Goal: Information Seeking & Learning: Learn about a topic

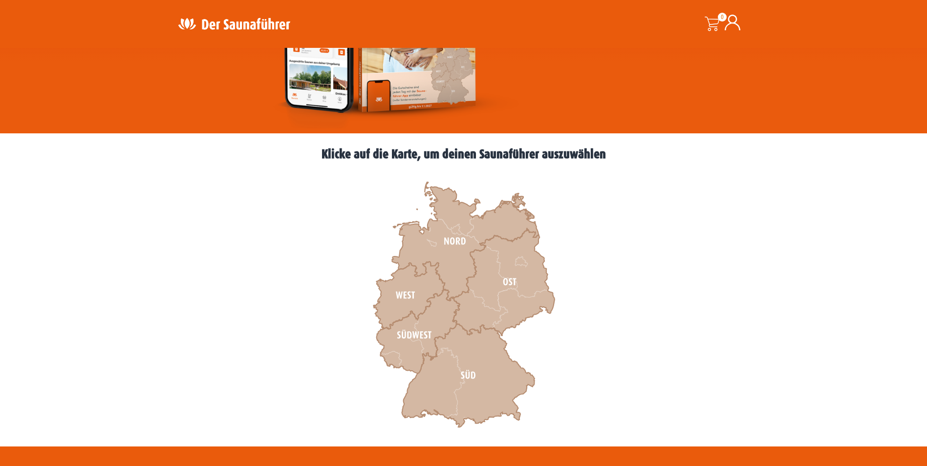
scroll to position [195, 0]
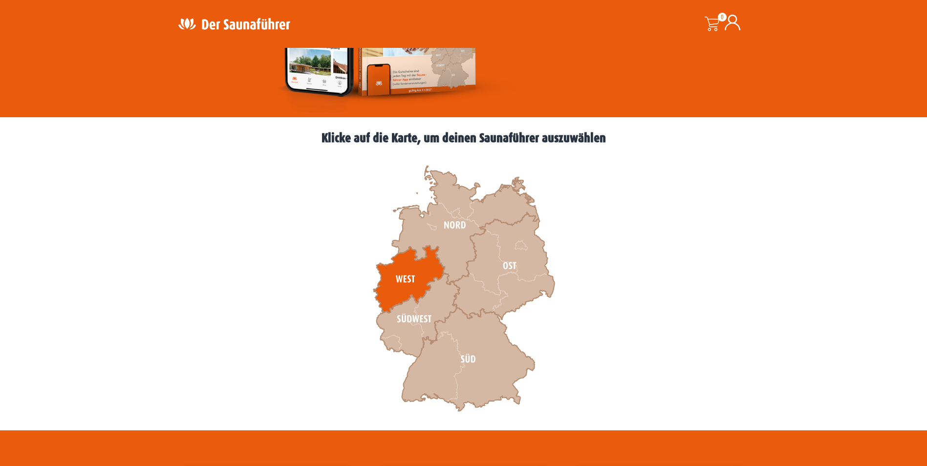
click at [411, 279] on icon at bounding box center [408, 279] width 71 height 67
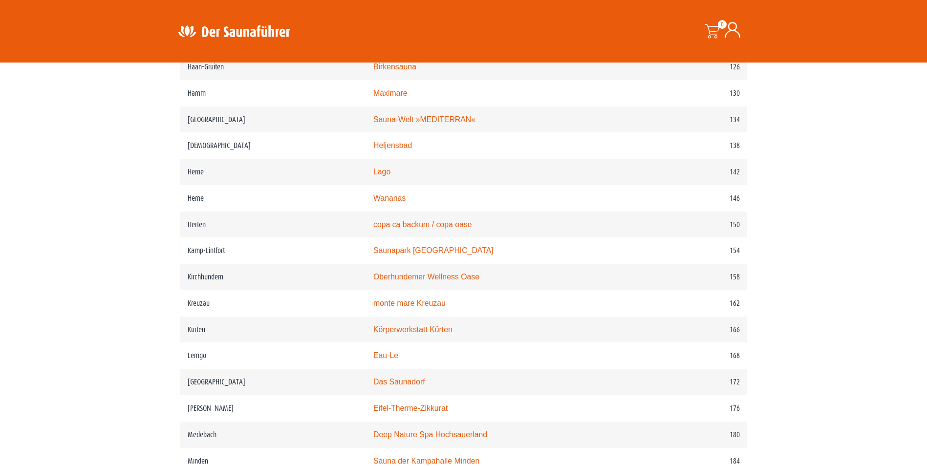
scroll to position [1221, 0]
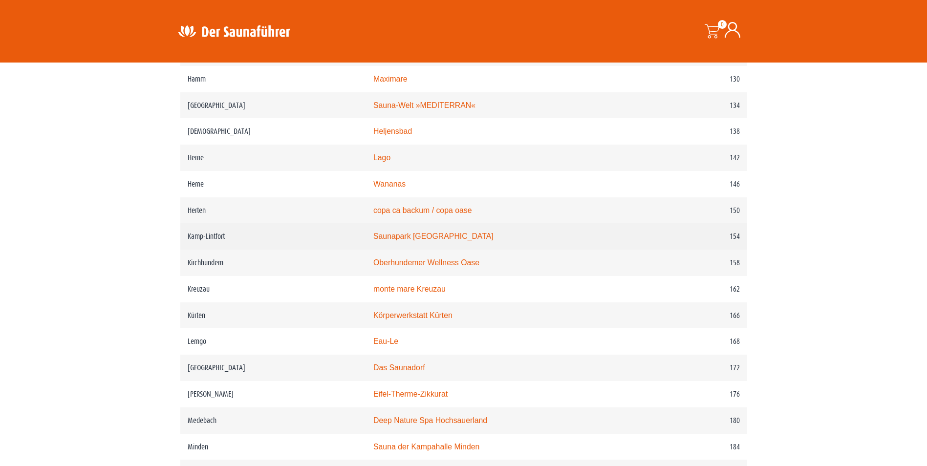
click at [454, 240] on link "Saunapark [GEOGRAPHIC_DATA]" at bounding box center [433, 236] width 120 height 8
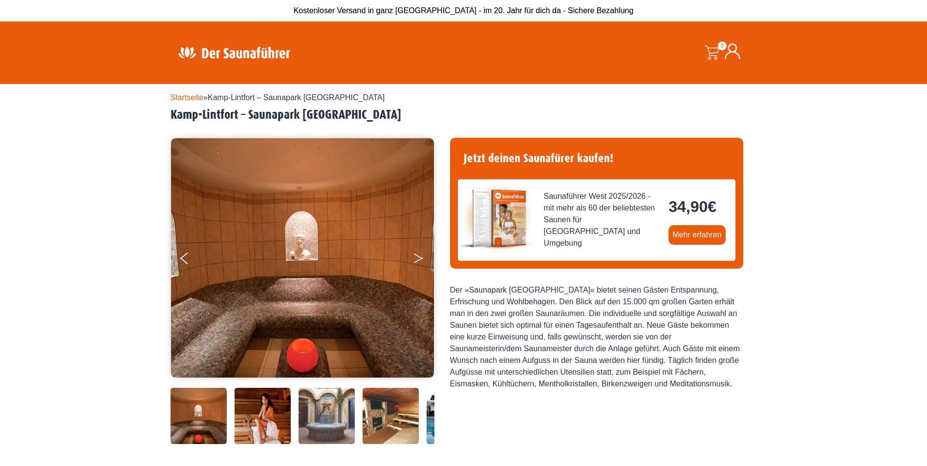
click at [416, 258] on button "Next" at bounding box center [425, 260] width 24 height 24
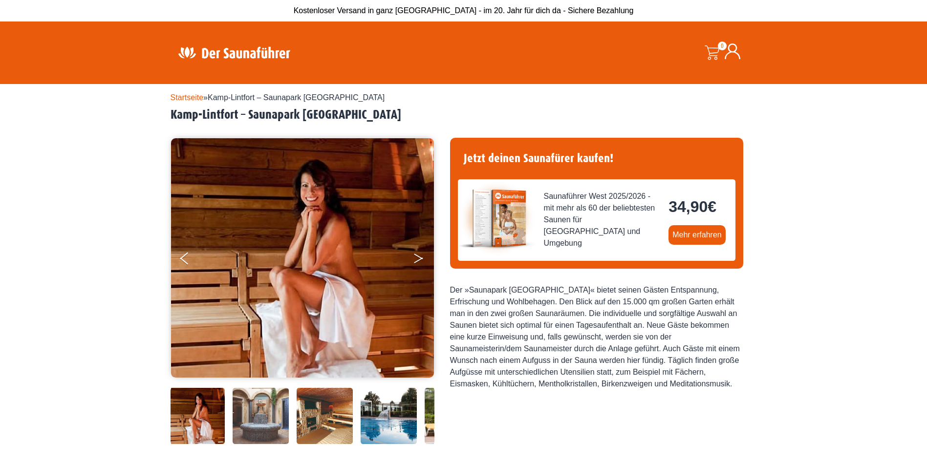
click at [416, 258] on button "Next" at bounding box center [425, 260] width 24 height 24
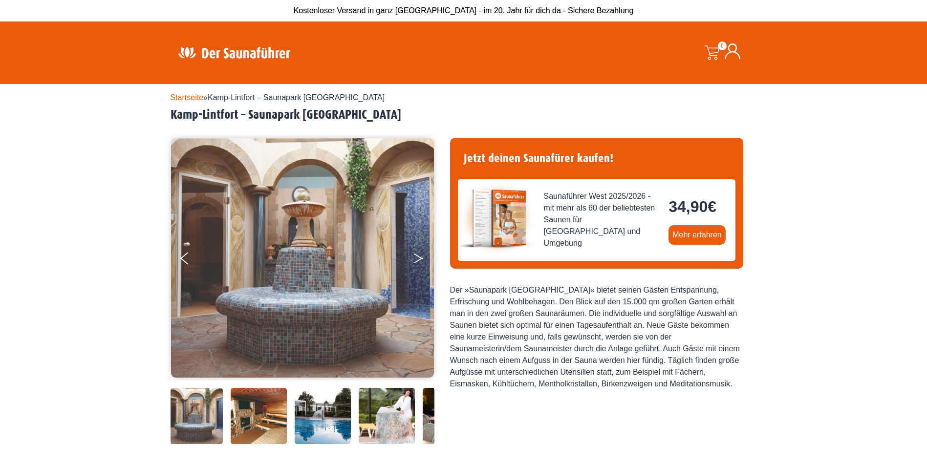
click at [416, 258] on button "Next" at bounding box center [425, 260] width 24 height 24
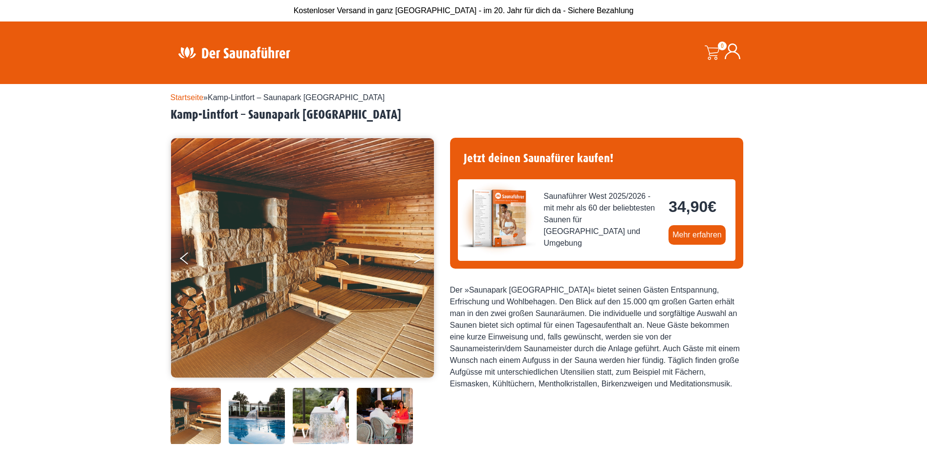
click at [416, 258] on button "Next" at bounding box center [425, 260] width 24 height 24
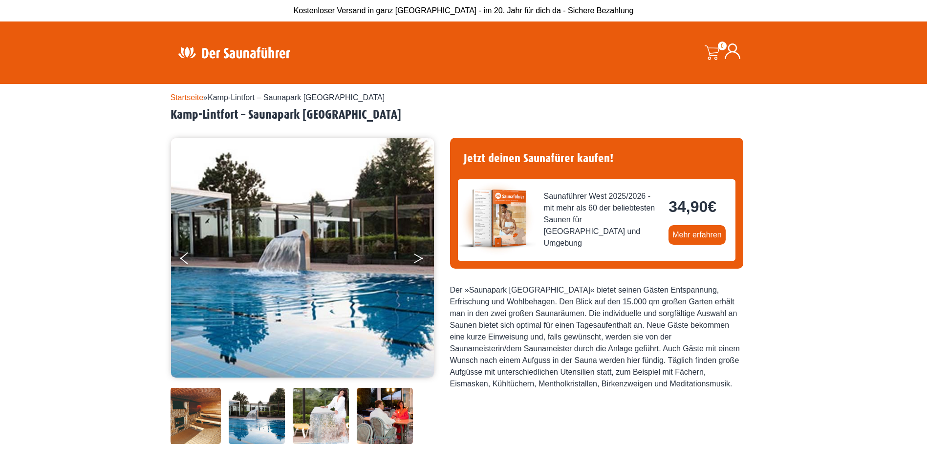
click at [416, 258] on button "Next" at bounding box center [425, 260] width 24 height 24
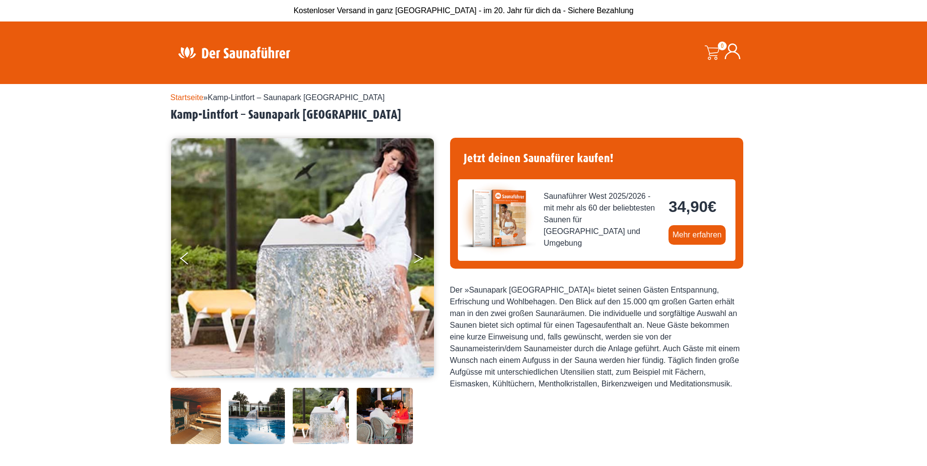
click at [416, 258] on button "Next" at bounding box center [425, 260] width 24 height 24
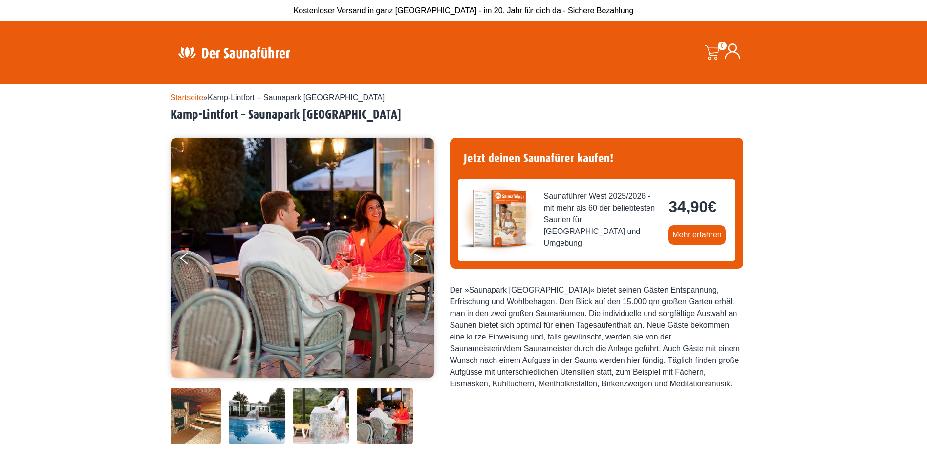
click at [416, 258] on button "Next" at bounding box center [425, 260] width 24 height 24
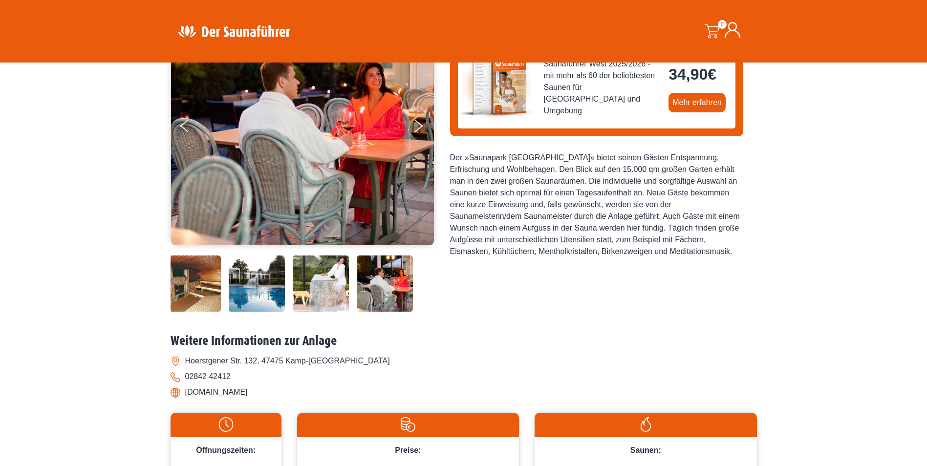
scroll to position [98, 0]
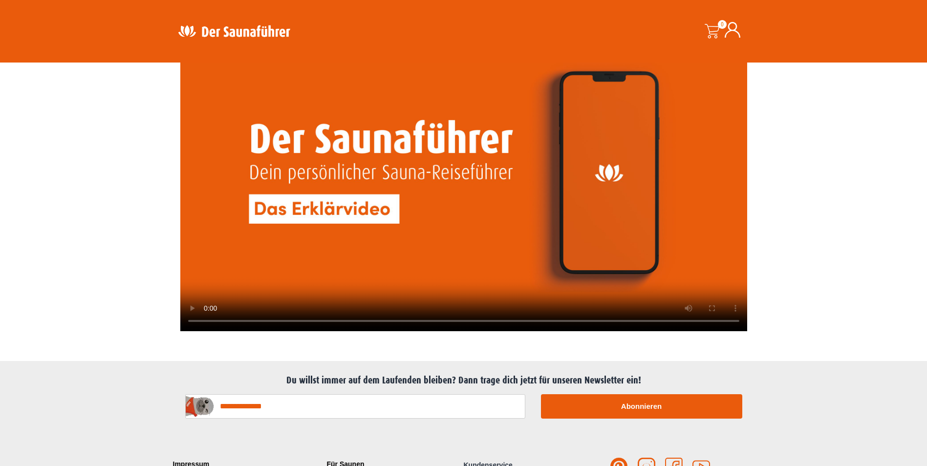
scroll to position [2406, 0]
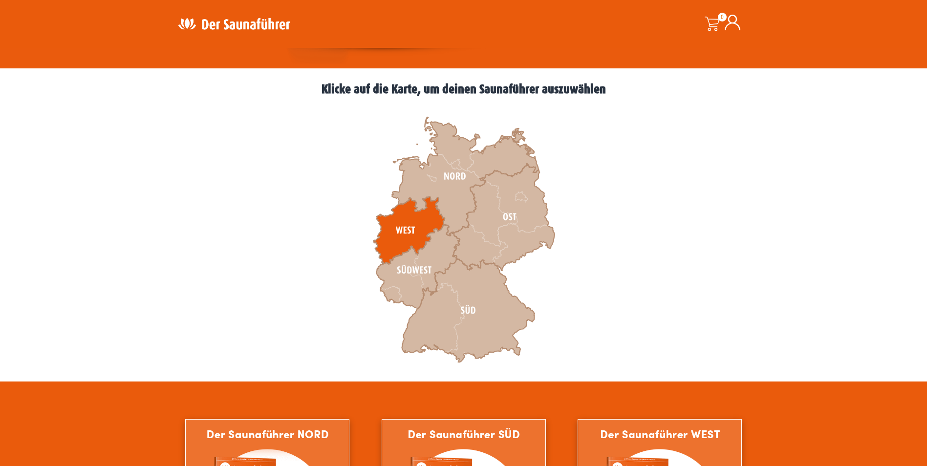
scroll to position [244, 0]
click at [411, 220] on icon at bounding box center [408, 230] width 71 height 67
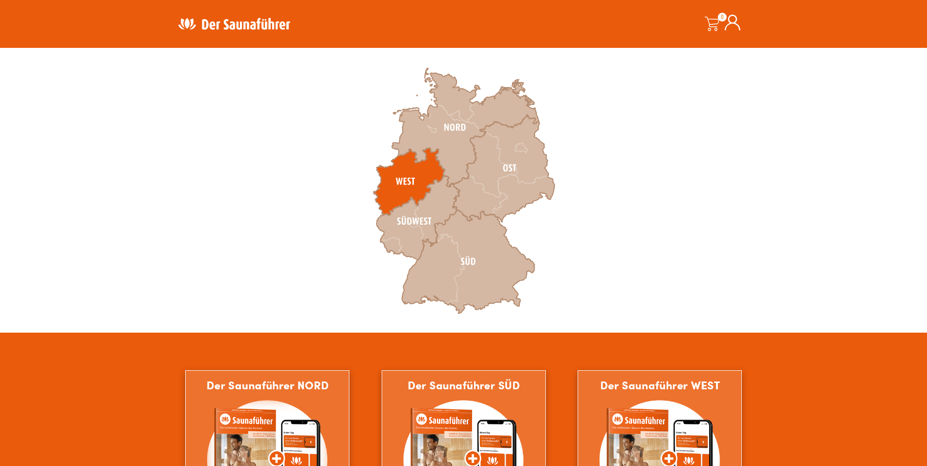
scroll to position [341, 0]
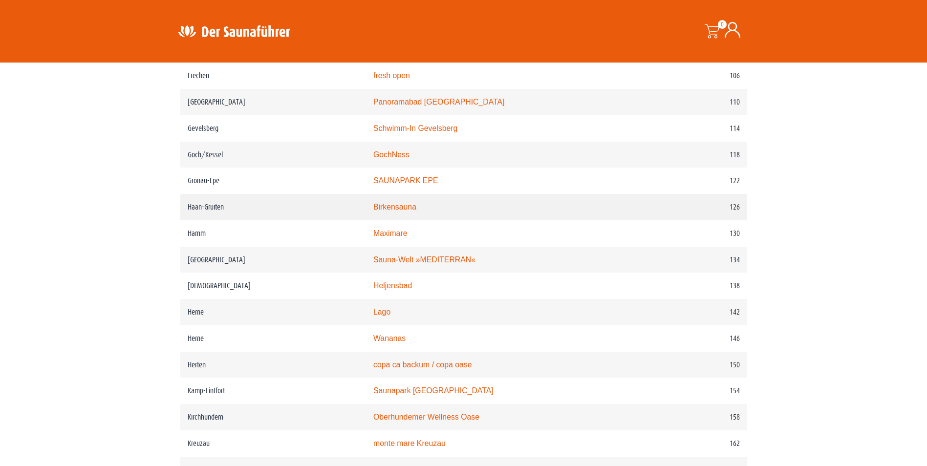
scroll to position [1075, 0]
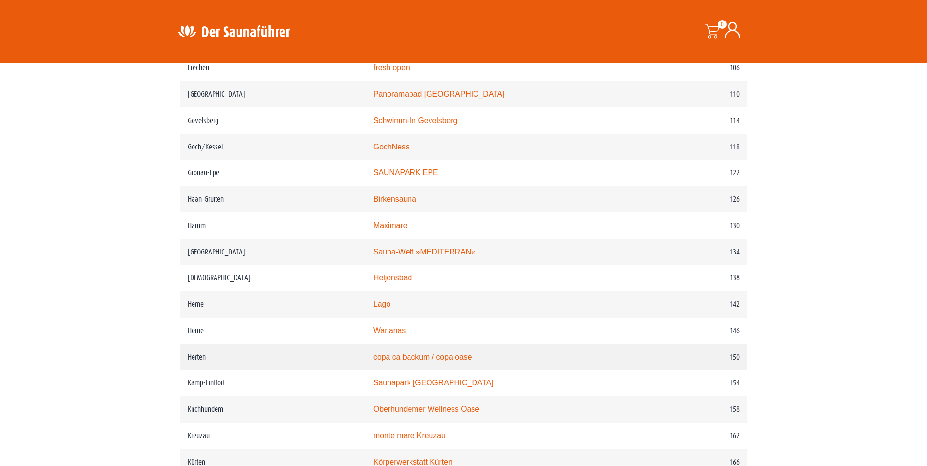
click at [404, 361] on link "copa ca backum / copa oase" at bounding box center [422, 357] width 99 height 8
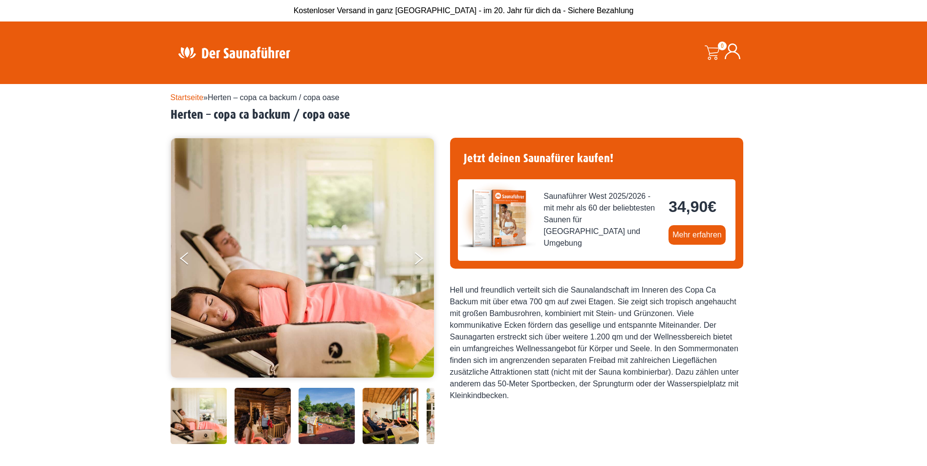
scroll to position [49, 0]
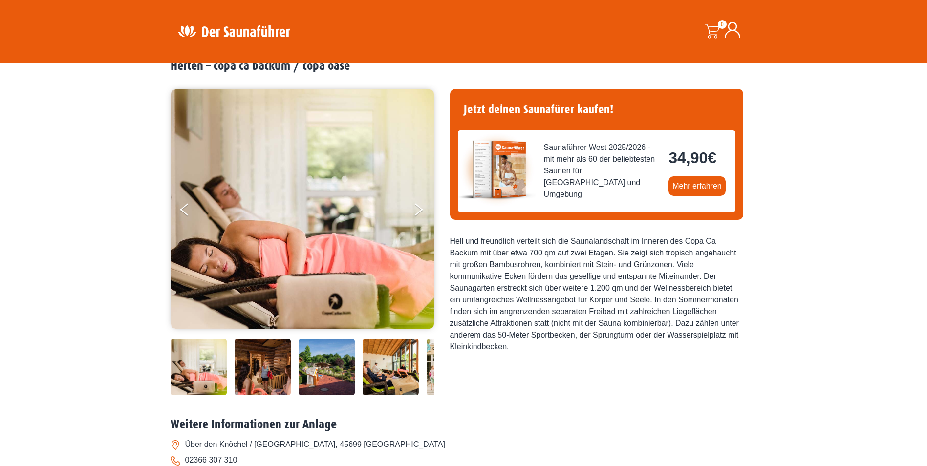
click at [281, 370] on img at bounding box center [262, 367] width 56 height 56
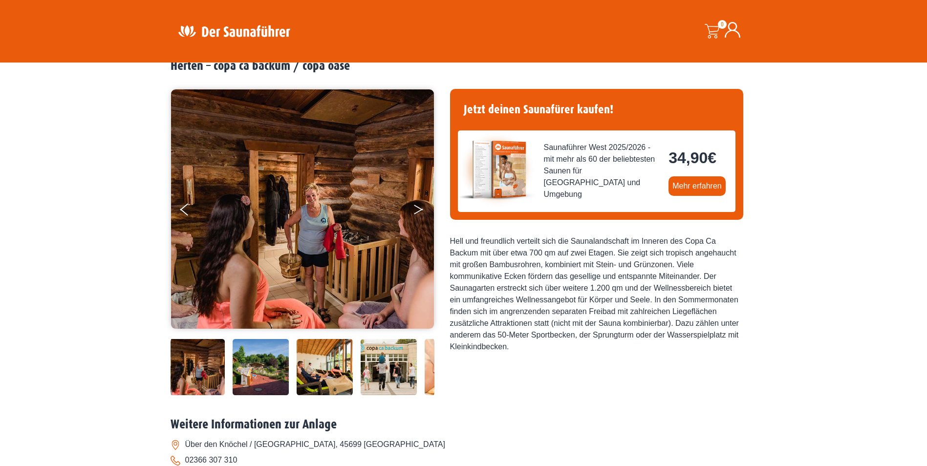
click at [418, 210] on button "Next" at bounding box center [425, 211] width 24 height 24
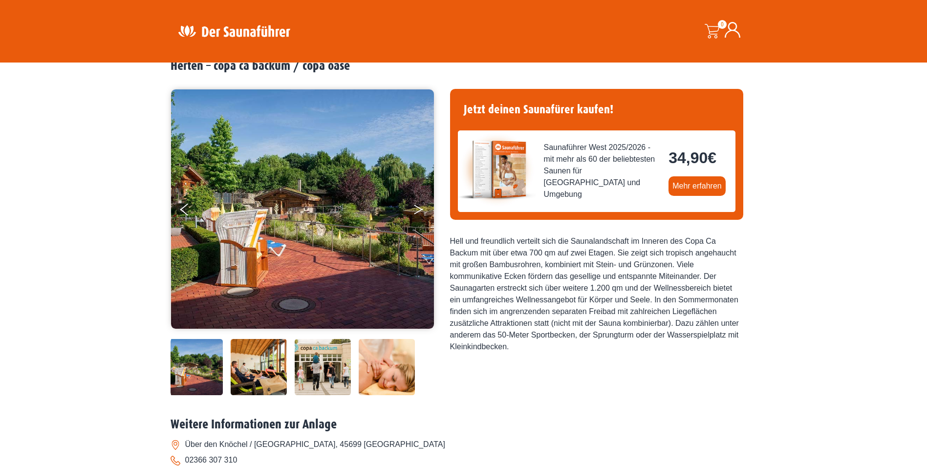
click at [418, 210] on button "Next" at bounding box center [425, 211] width 24 height 24
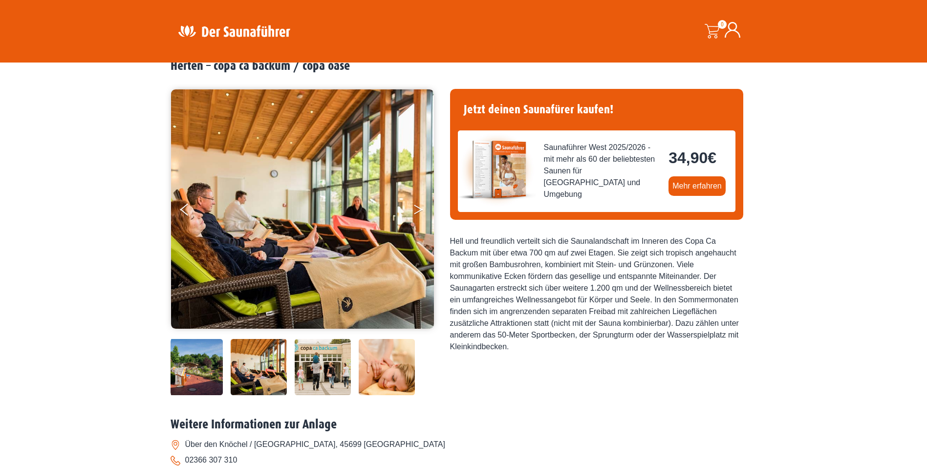
click at [418, 210] on button "Next" at bounding box center [425, 211] width 24 height 24
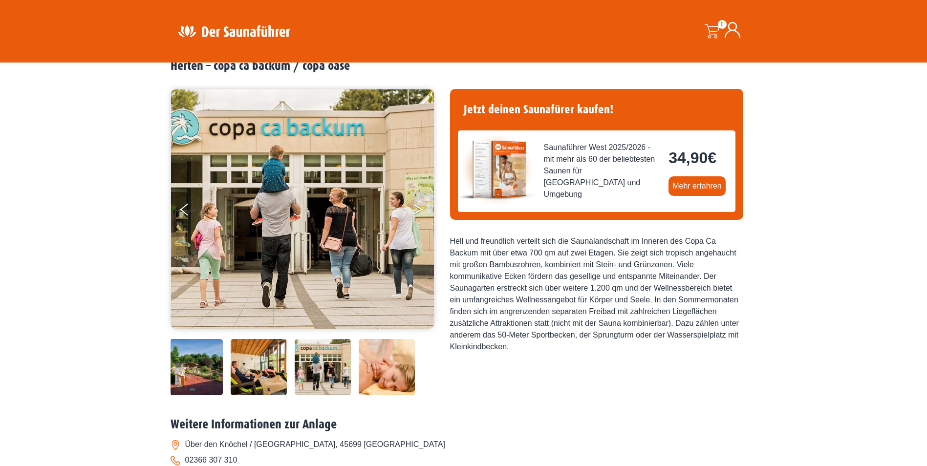
click at [418, 210] on button "Next" at bounding box center [425, 211] width 24 height 24
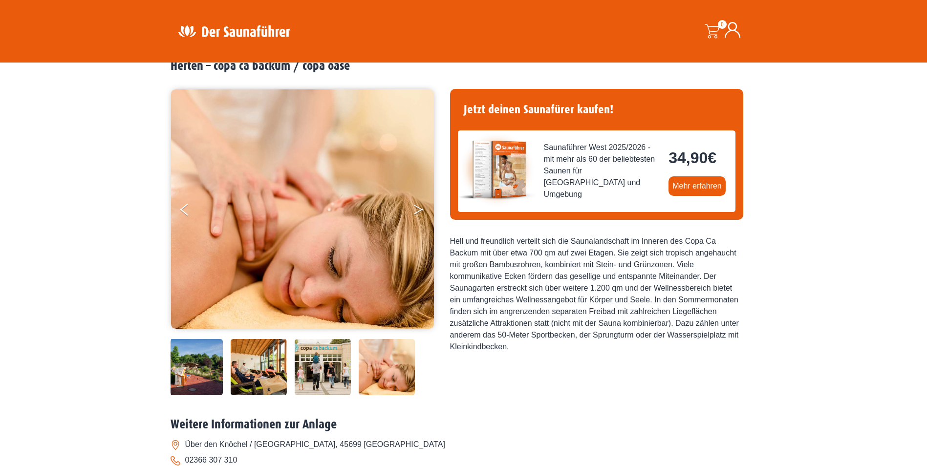
click at [418, 210] on button "Next" at bounding box center [425, 211] width 24 height 24
click at [187, 210] on button "Previous" at bounding box center [192, 211] width 24 height 24
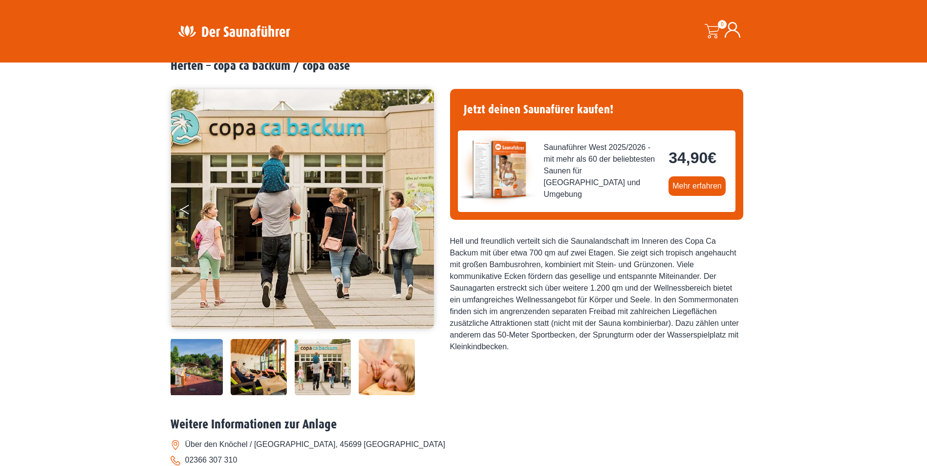
click at [187, 210] on button "Previous" at bounding box center [192, 211] width 24 height 24
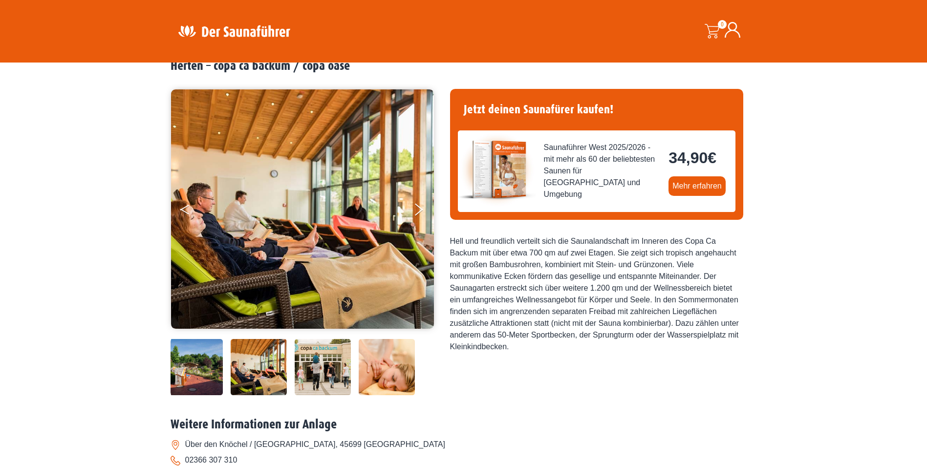
click at [187, 210] on button "Previous" at bounding box center [192, 211] width 24 height 24
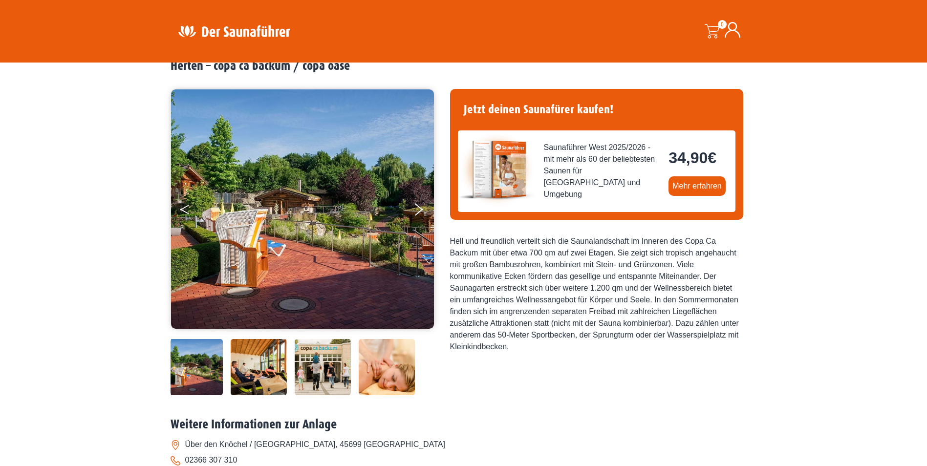
click at [187, 210] on button "Previous" at bounding box center [192, 211] width 24 height 24
